Goal: Transaction & Acquisition: Purchase product/service

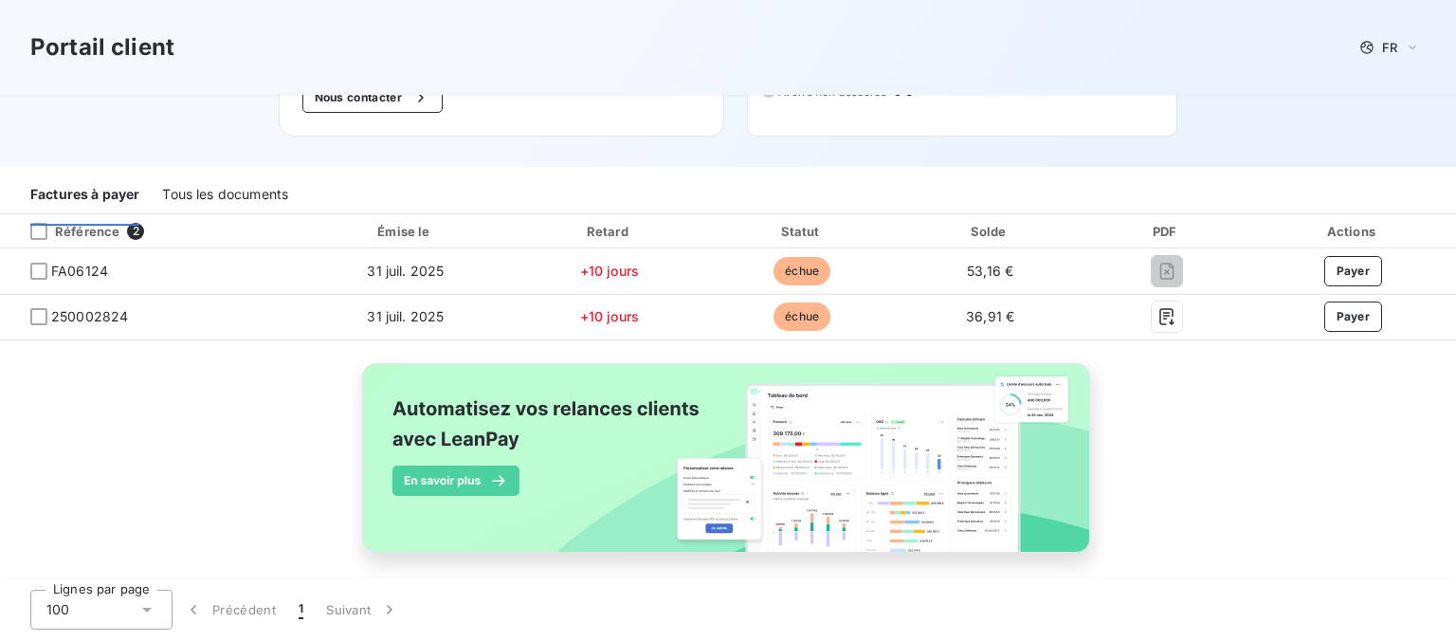
scroll to position [324, 0]
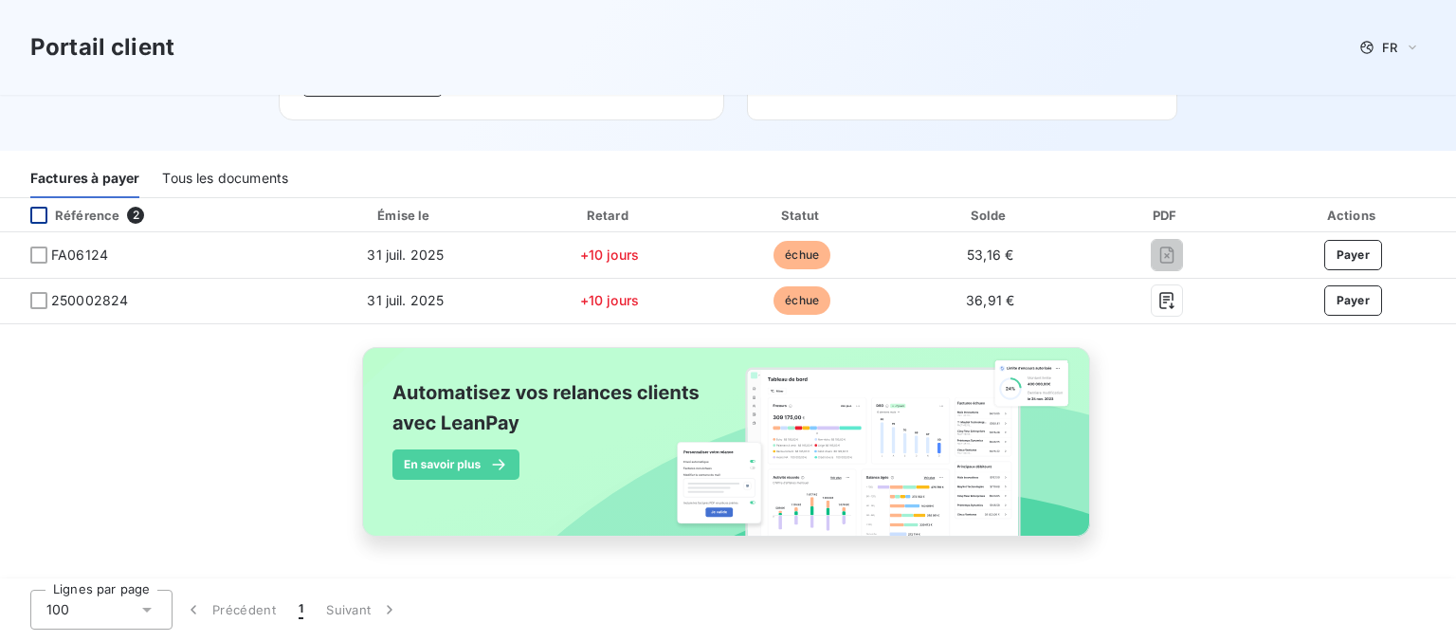
click at [43, 207] on div at bounding box center [38, 215] width 17 height 17
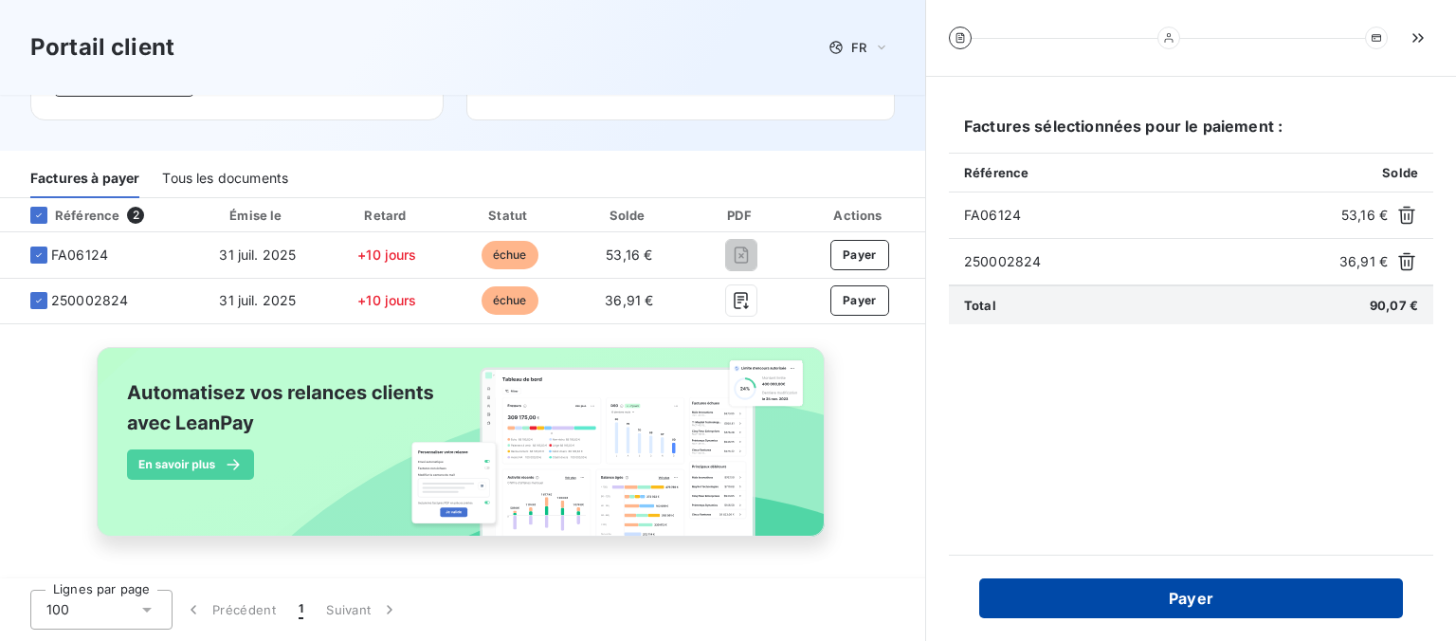
click at [1244, 609] on button "Payer" at bounding box center [1191, 598] width 424 height 40
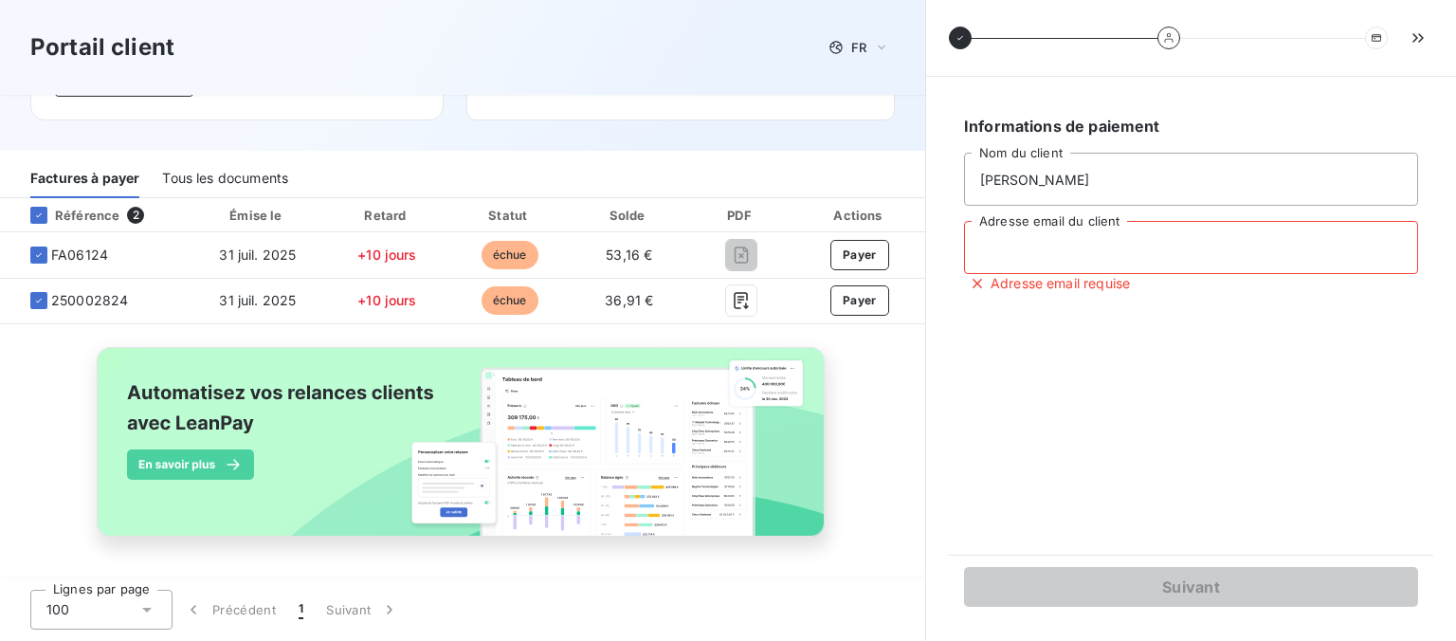
click at [1021, 273] on input "Adresse email du client" at bounding box center [1191, 247] width 454 height 53
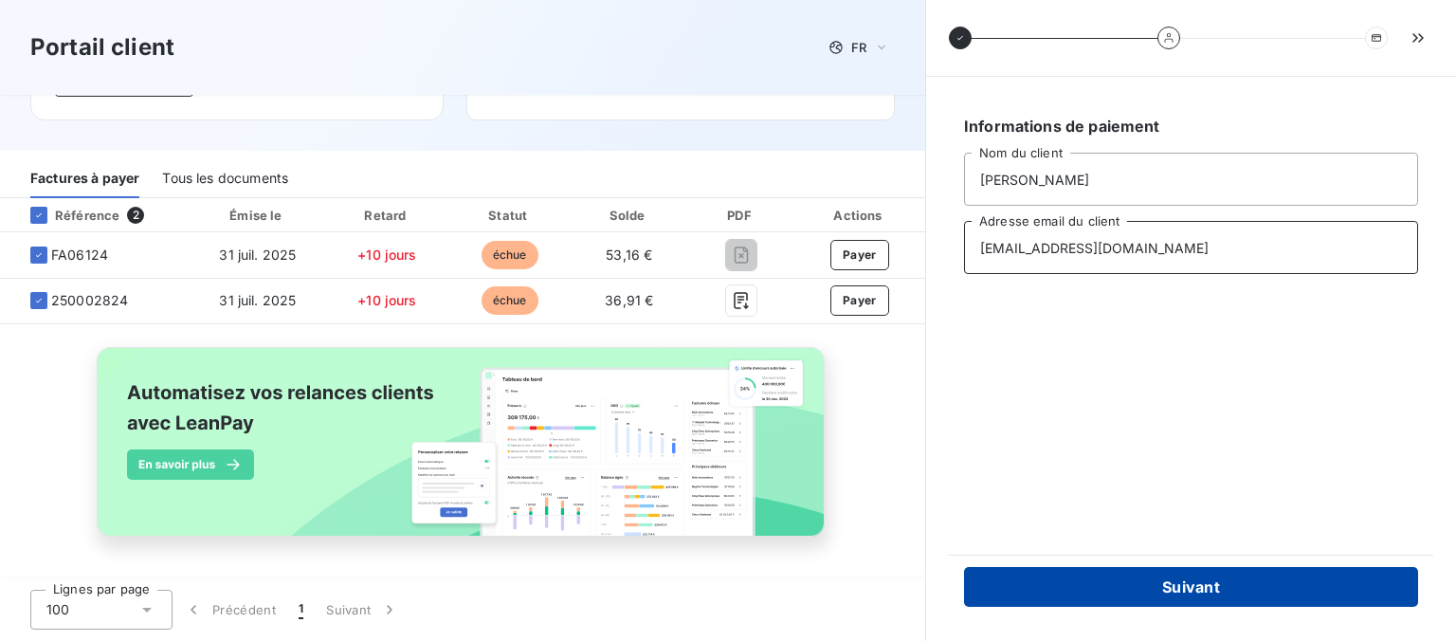
type input "[EMAIL_ADDRESS][DOMAIN_NAME]"
click at [1166, 586] on button "Suivant" at bounding box center [1191, 587] width 454 height 40
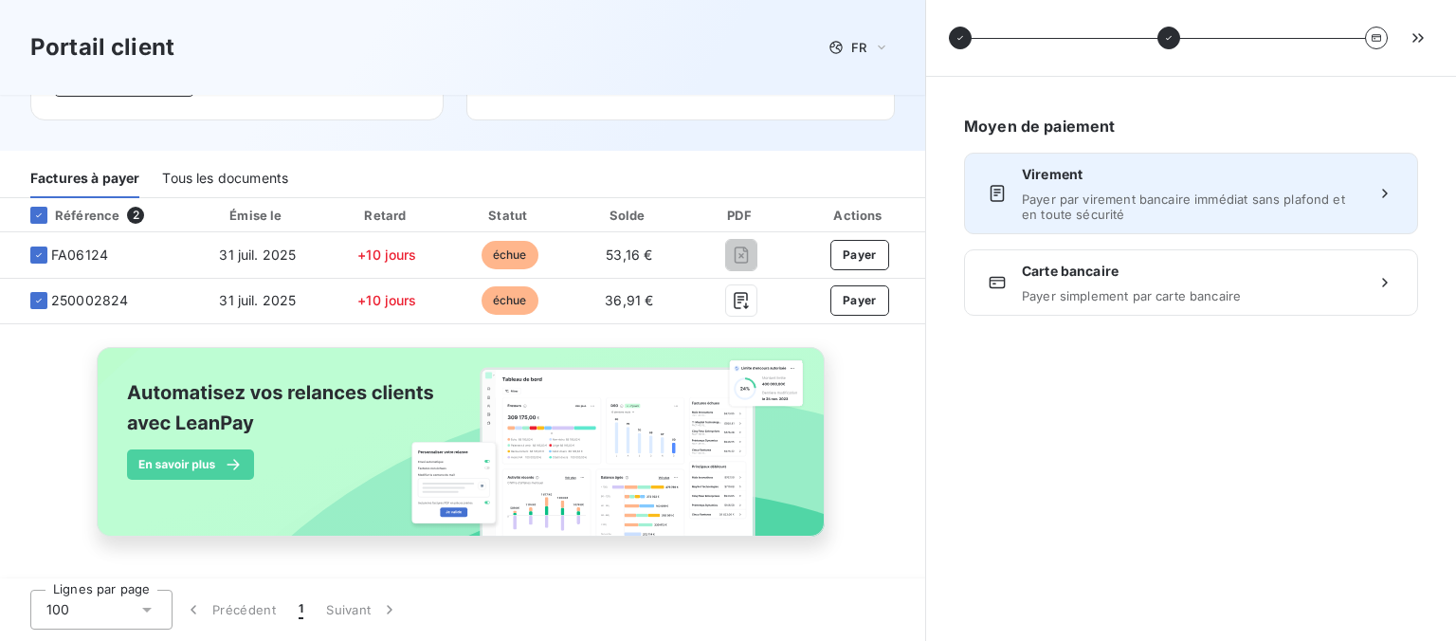
click at [1132, 222] on span "Payer par virement bancaire immédiat sans plafond et en toute sécurité" at bounding box center [1191, 207] width 338 height 30
